Goal: Task Accomplishment & Management: Use online tool/utility

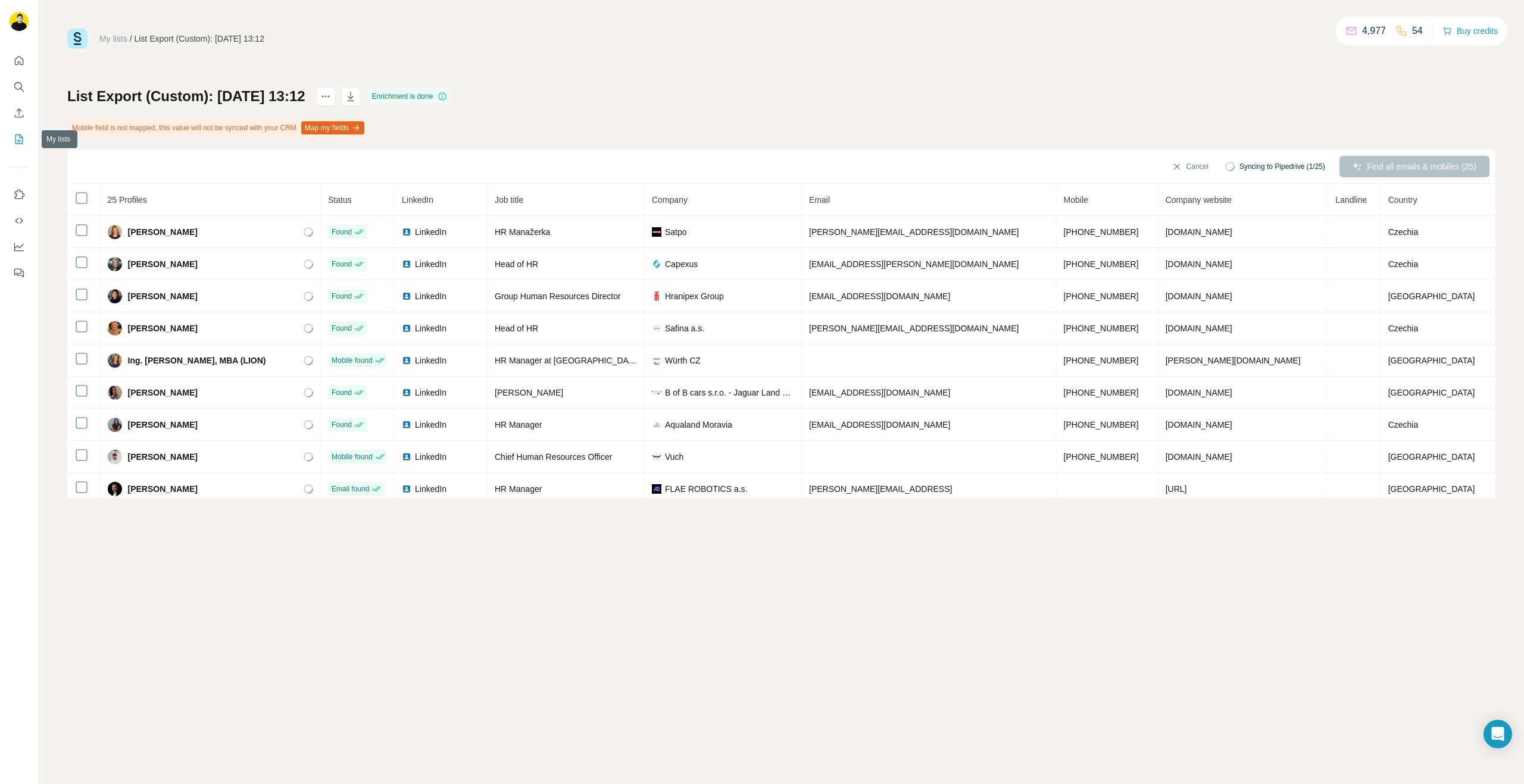
click at [13, 136] on icon "My lists" at bounding box center [19, 139] width 12 height 12
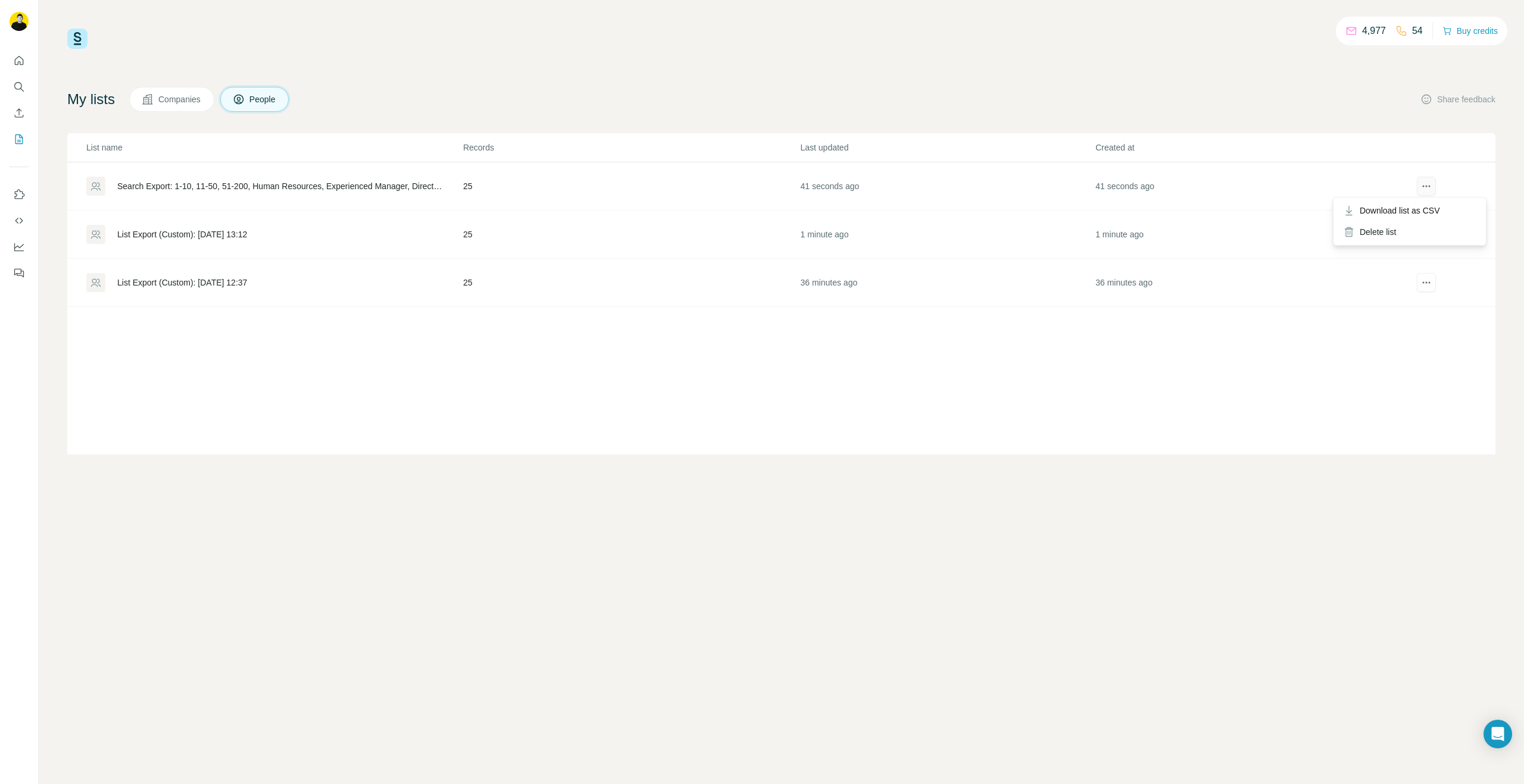
click at [1431, 181] on icon "actions" at bounding box center [1426, 187] width 12 height 12
click at [218, 232] on div "List Export (Custom): 20/08/2025 13:12" at bounding box center [182, 235] width 130 height 12
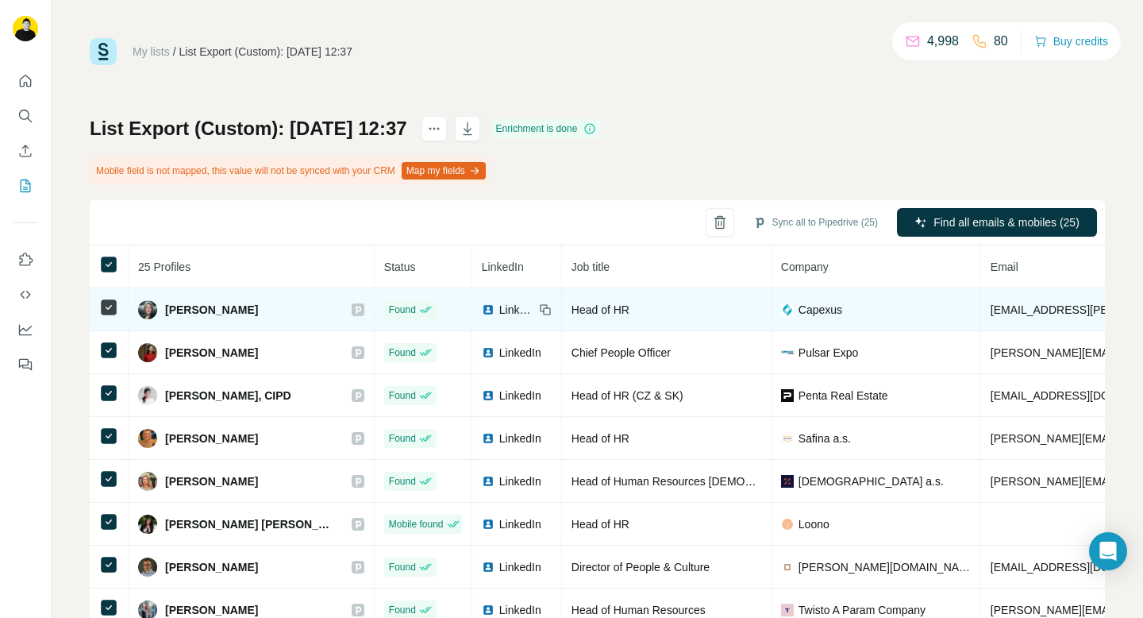
click at [499, 308] on span "LinkedIn" at bounding box center [516, 310] width 35 height 16
